Goal: Transaction & Acquisition: Purchase product/service

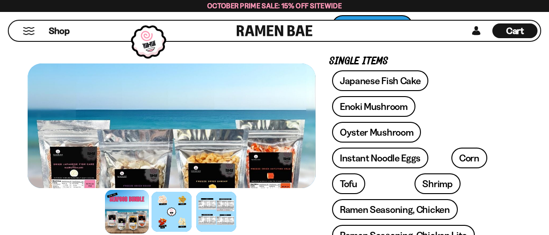
scroll to position [368, 0]
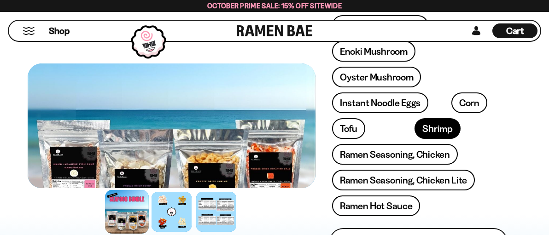
click at [414, 131] on link "Shrimp" at bounding box center [437, 128] width 46 height 21
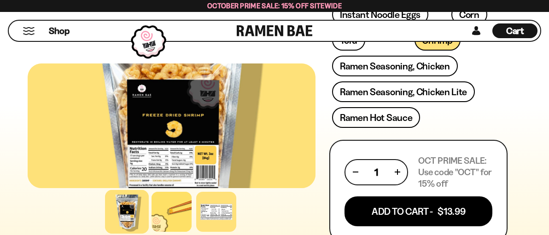
scroll to position [507, 0]
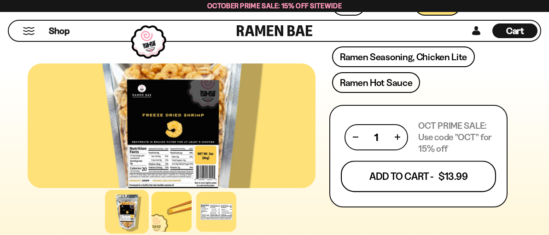
click at [388, 180] on button "Add To Cart - $13.99" at bounding box center [418, 176] width 155 height 31
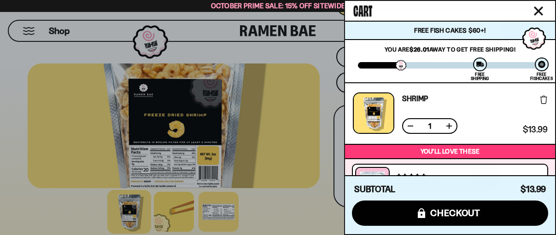
click at [539, 9] on icon "Close cart" at bounding box center [538, 10] width 9 height 9
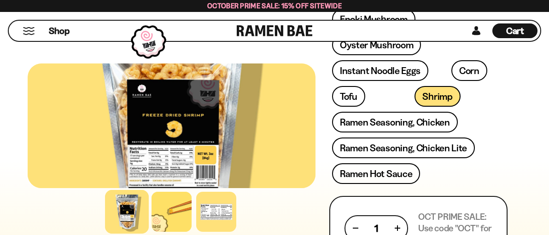
scroll to position [414, 0]
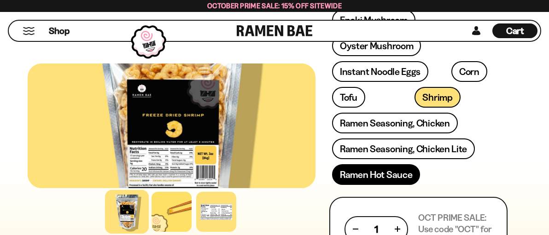
click at [388, 179] on link "Ramen Hot Sauce" at bounding box center [376, 174] width 88 height 21
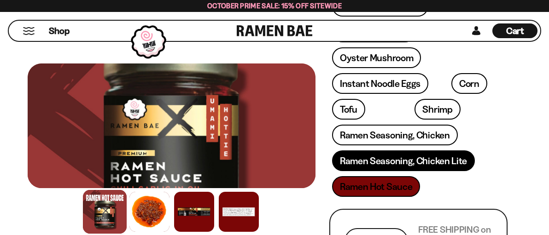
scroll to position [460, 0]
